Goal: Feedback & Contribution: Leave review/rating

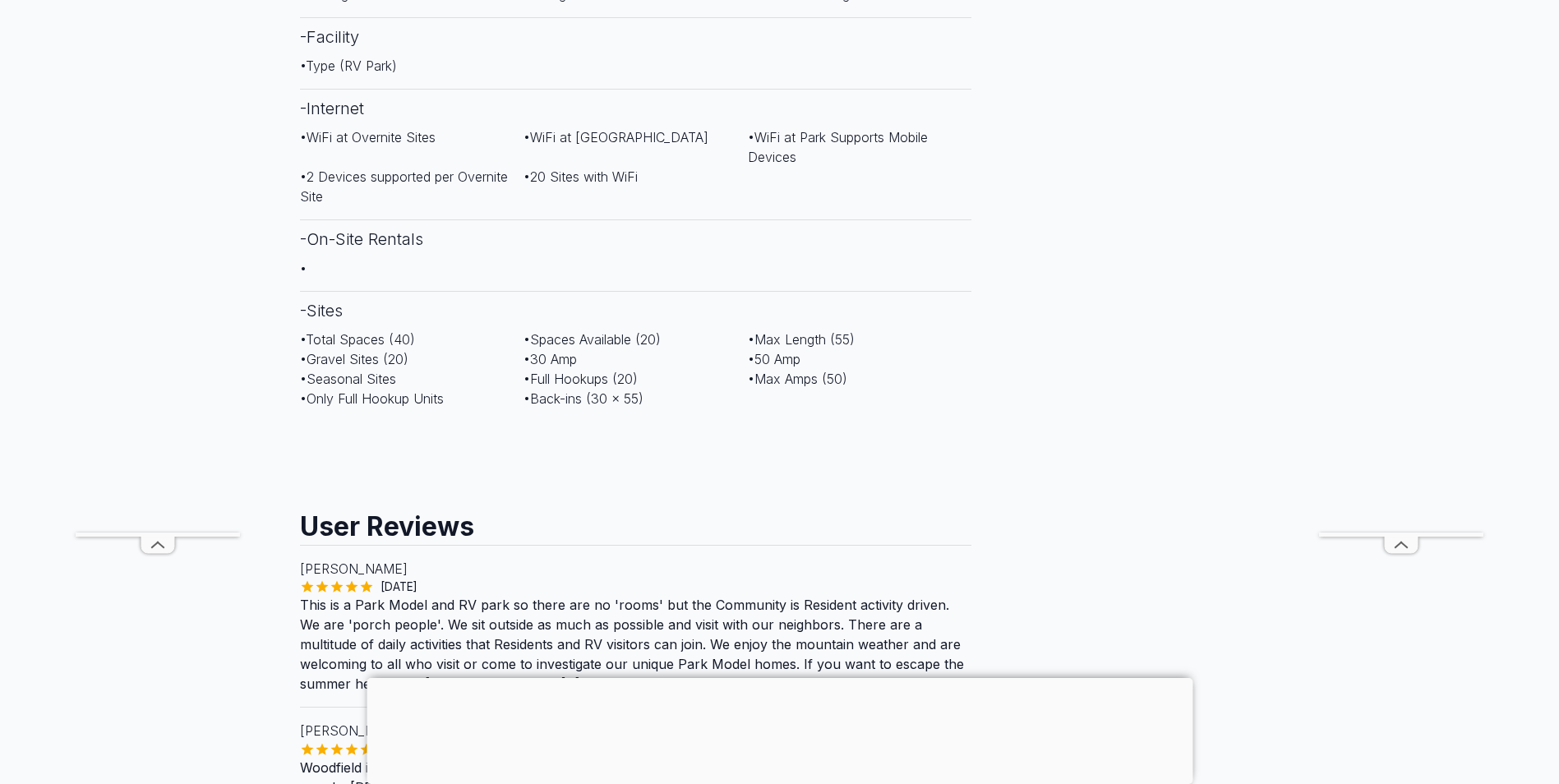
scroll to position [1232, 0]
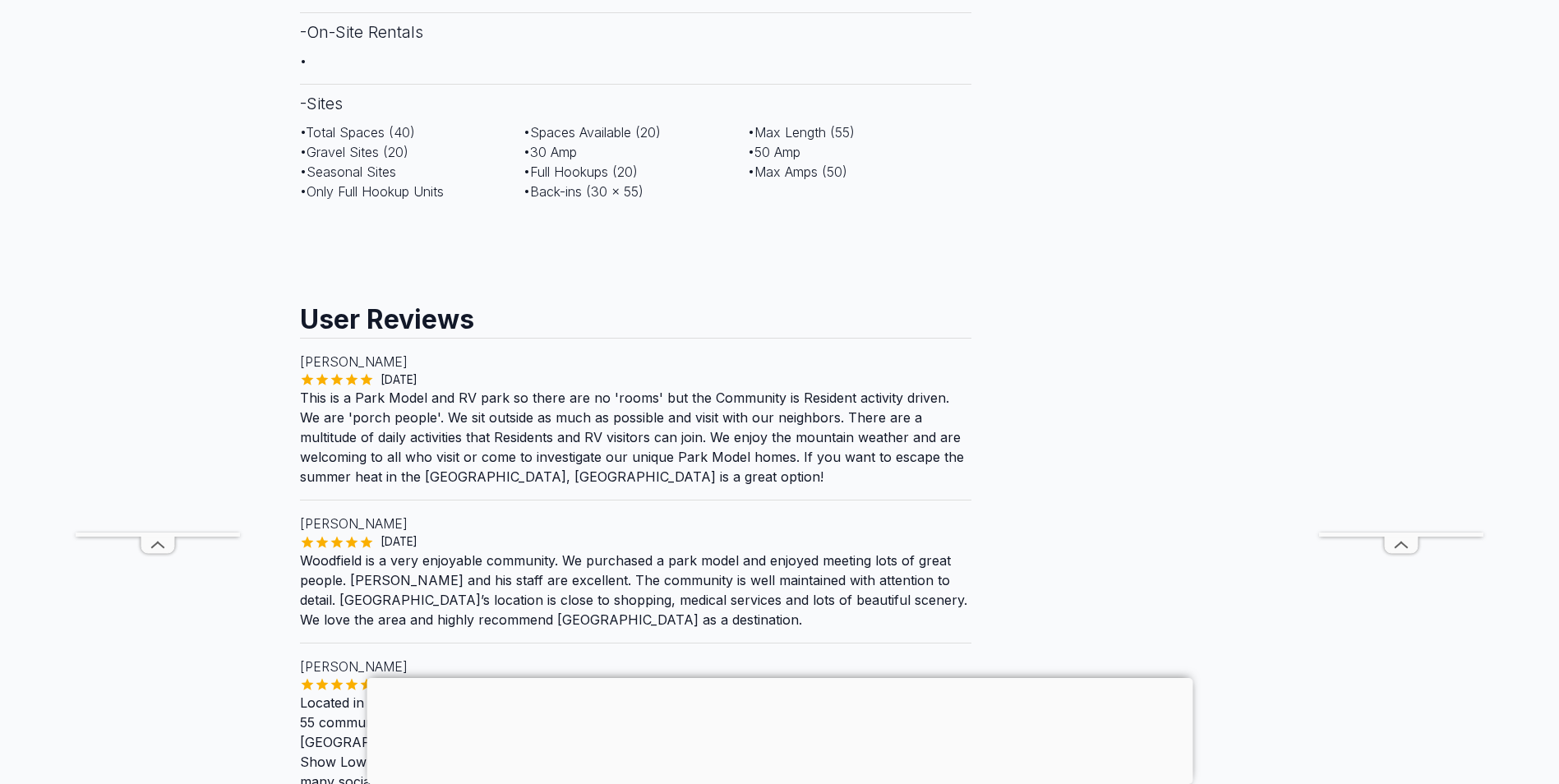
click at [783, 678] on div at bounding box center [780, 678] width 826 height 0
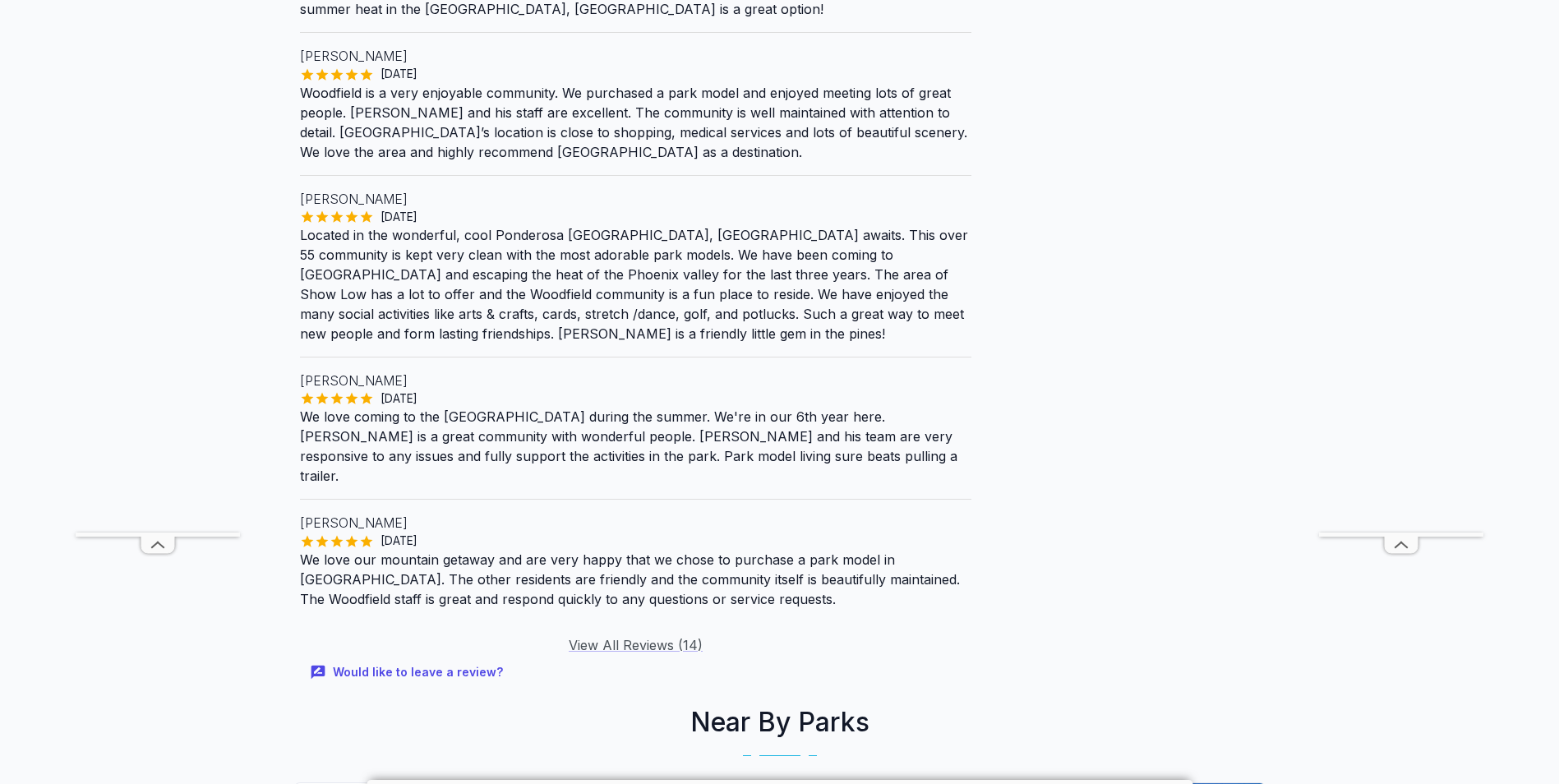
scroll to position [1725, 0]
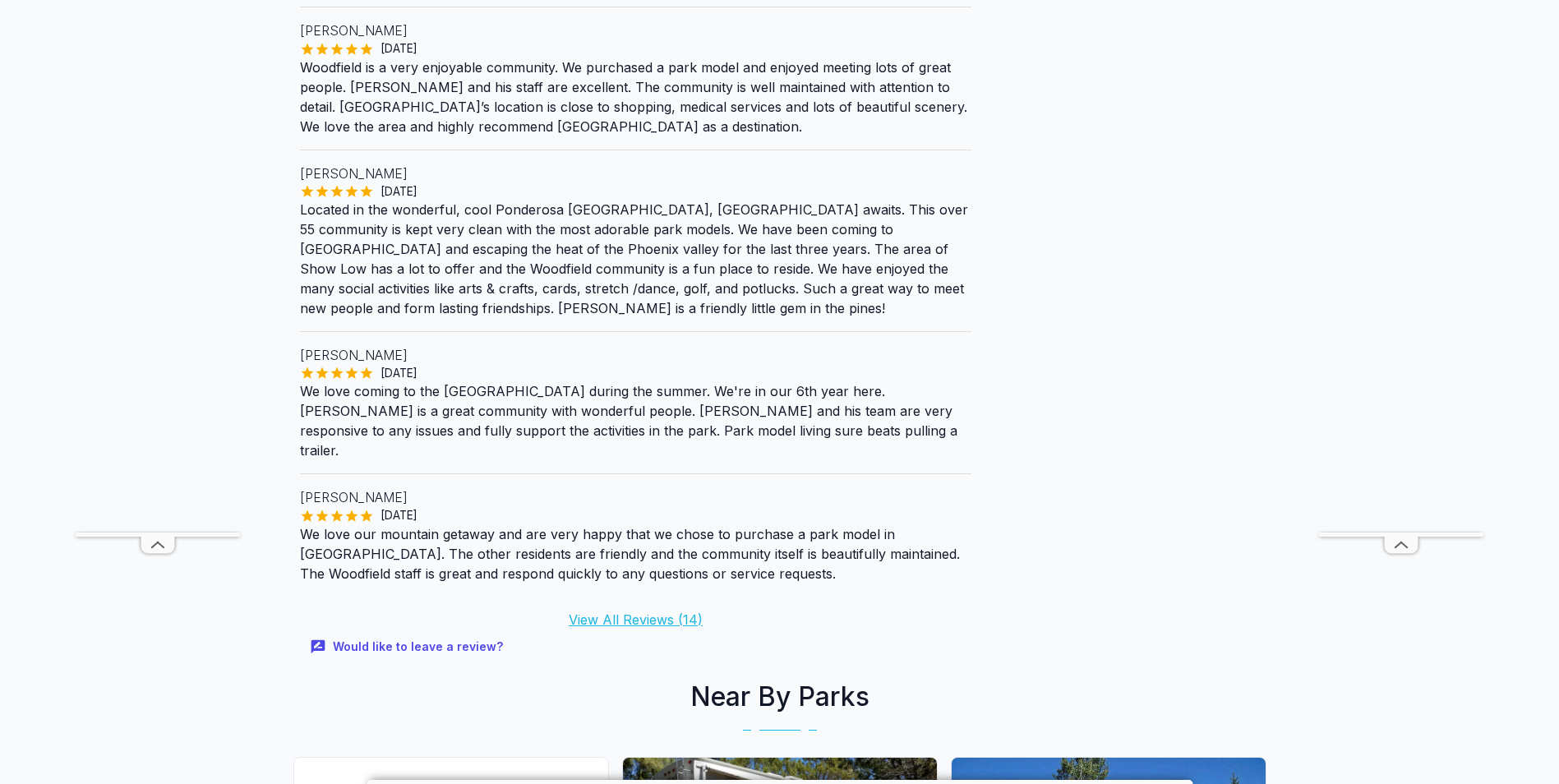
click at [656, 611] on link "View All Reviews ( 14 )" at bounding box center [635, 619] width 134 height 17
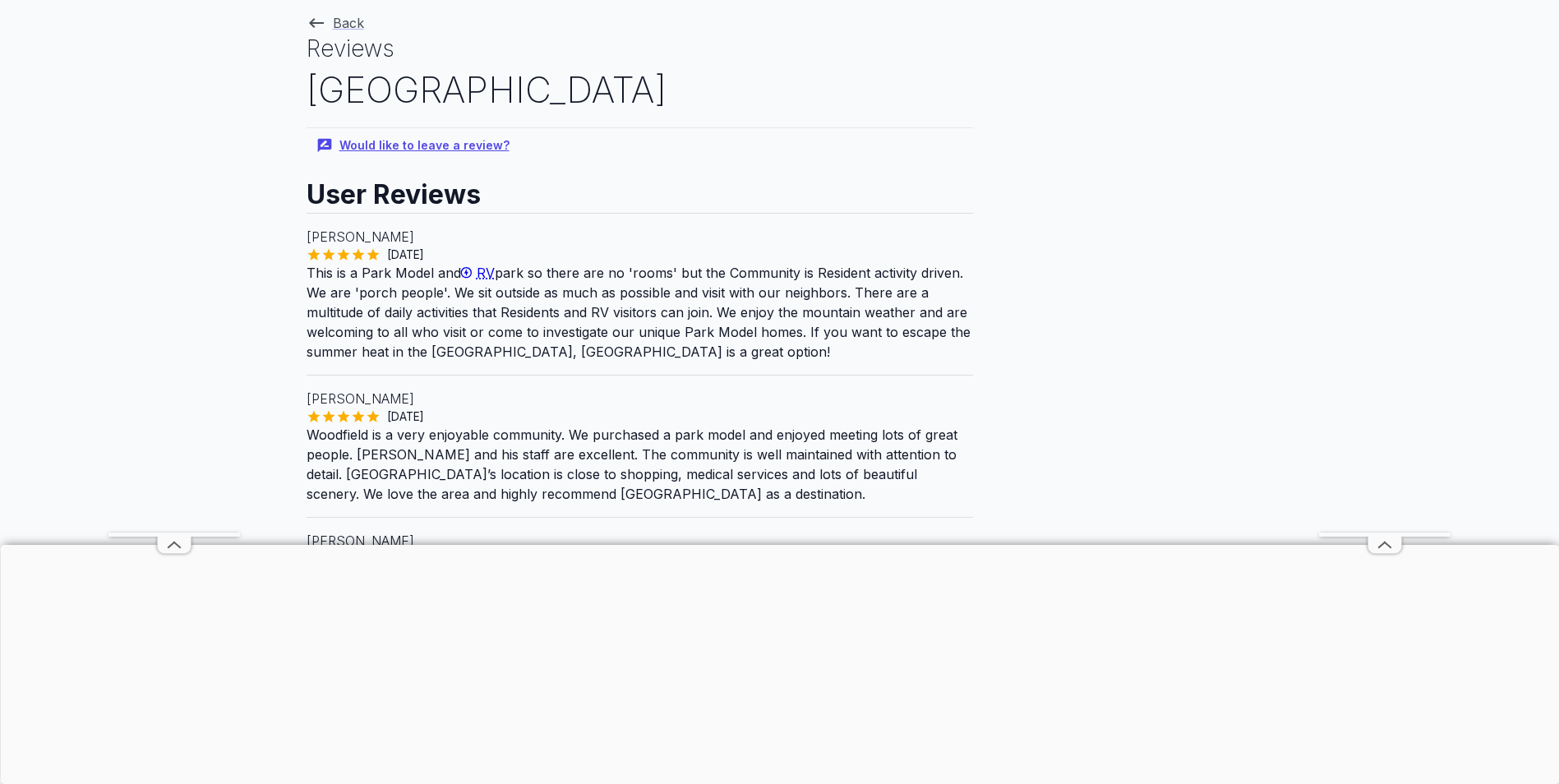
click at [419, 143] on button "Would like to leave a review?" at bounding box center [415, 146] width 216 height 35
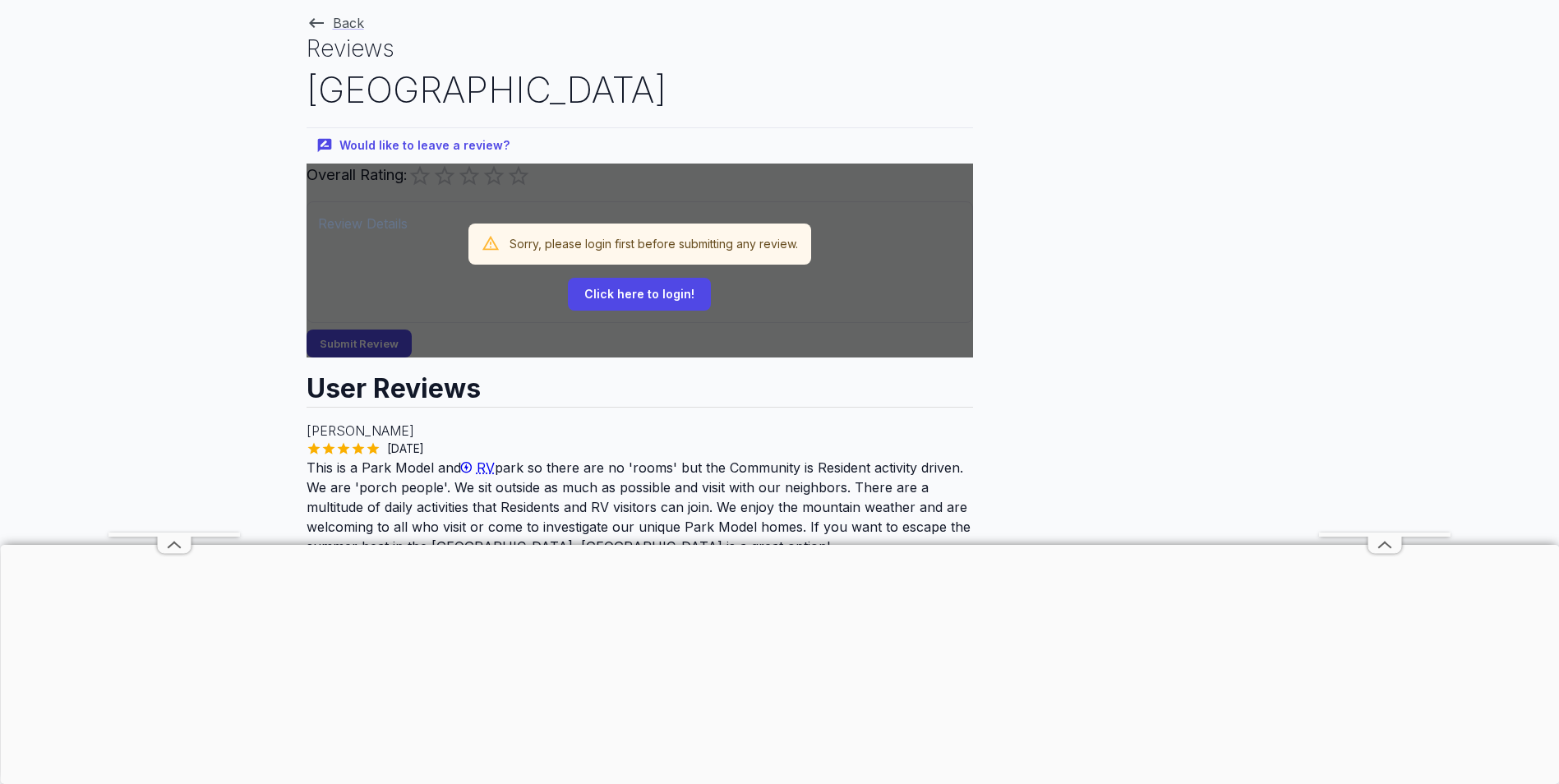
click at [634, 293] on button "Click here to login!" at bounding box center [638, 294] width 143 height 34
